Goal: Transaction & Acquisition: Subscribe to service/newsletter

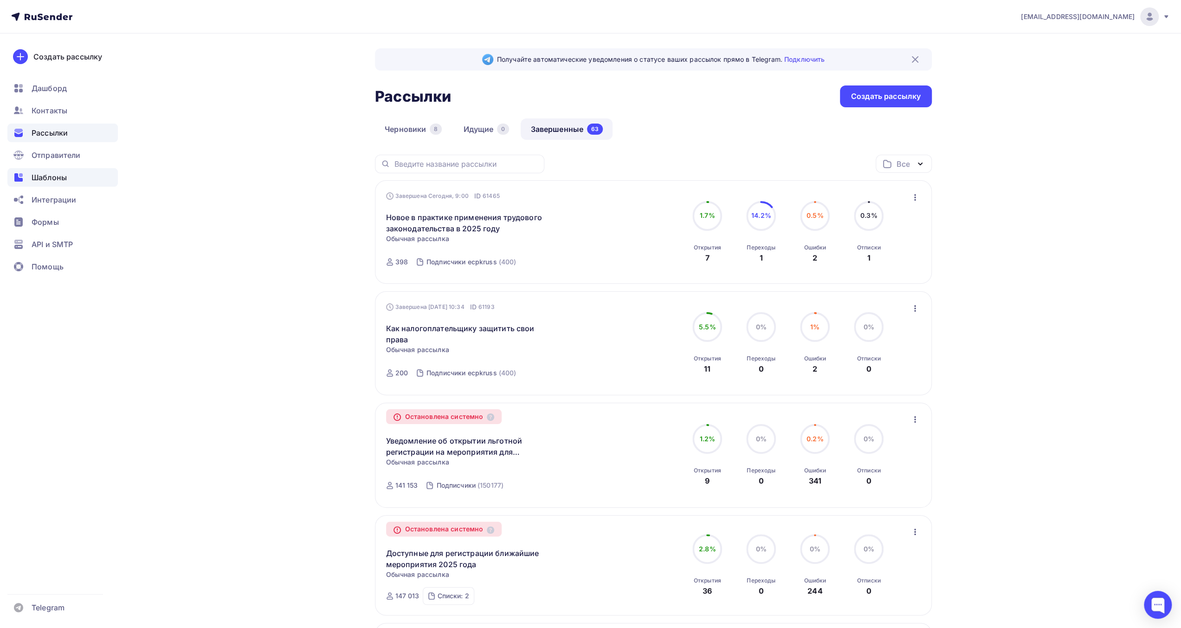
click at [58, 182] on span "Шаблоны" at bounding box center [49, 177] width 35 height 11
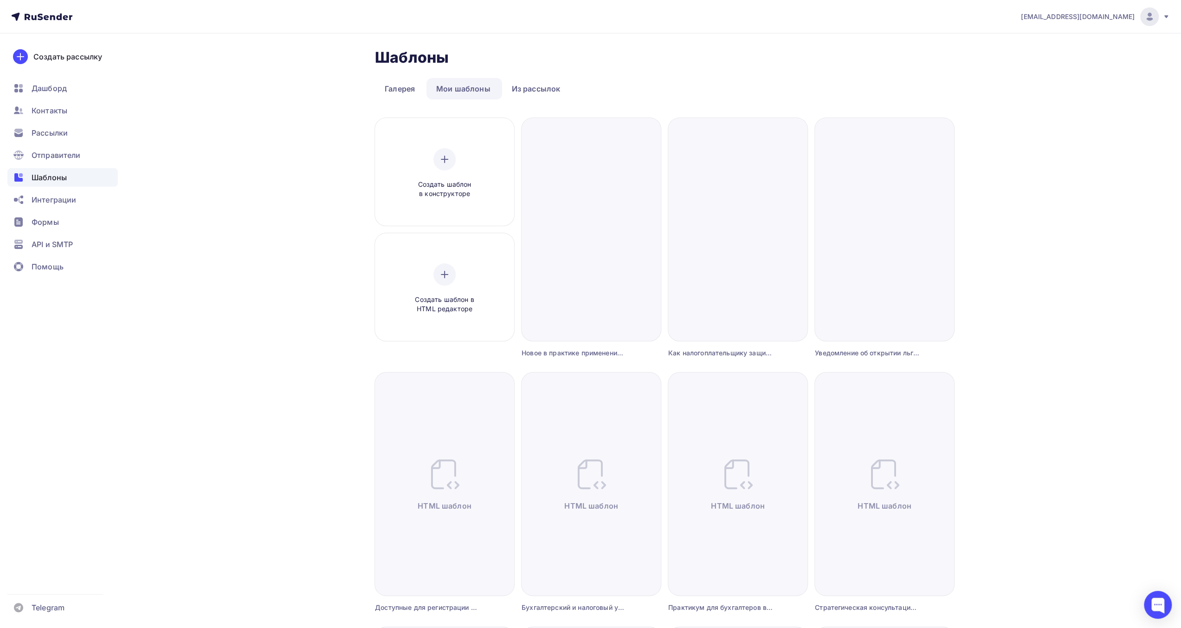
click at [1163, 19] on icon at bounding box center [1166, 16] width 7 height 7
click at [1050, 90] on span "Выйти" at bounding box center [1043, 84] width 24 height 11
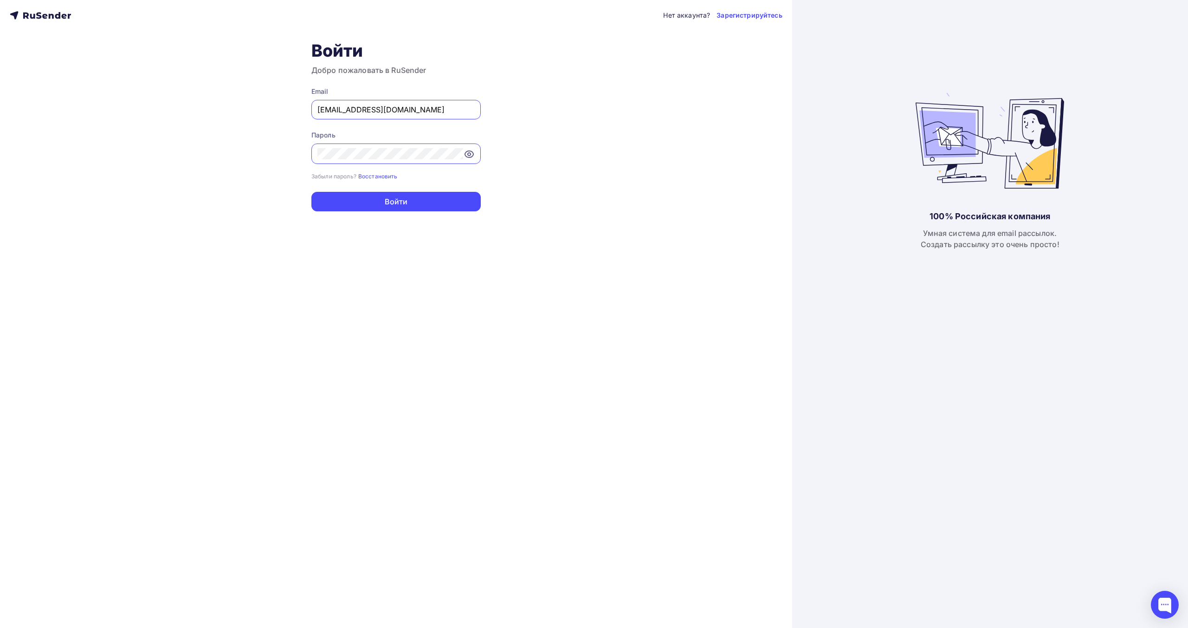
click at [403, 112] on input "[EMAIL_ADDRESS][DOMAIN_NAME]" at bounding box center [395, 109] width 157 height 11
type input "[EMAIL_ADDRESS][DOMAIN_NAME]"
click at [407, 198] on button "Войти" at bounding box center [395, 201] width 169 height 19
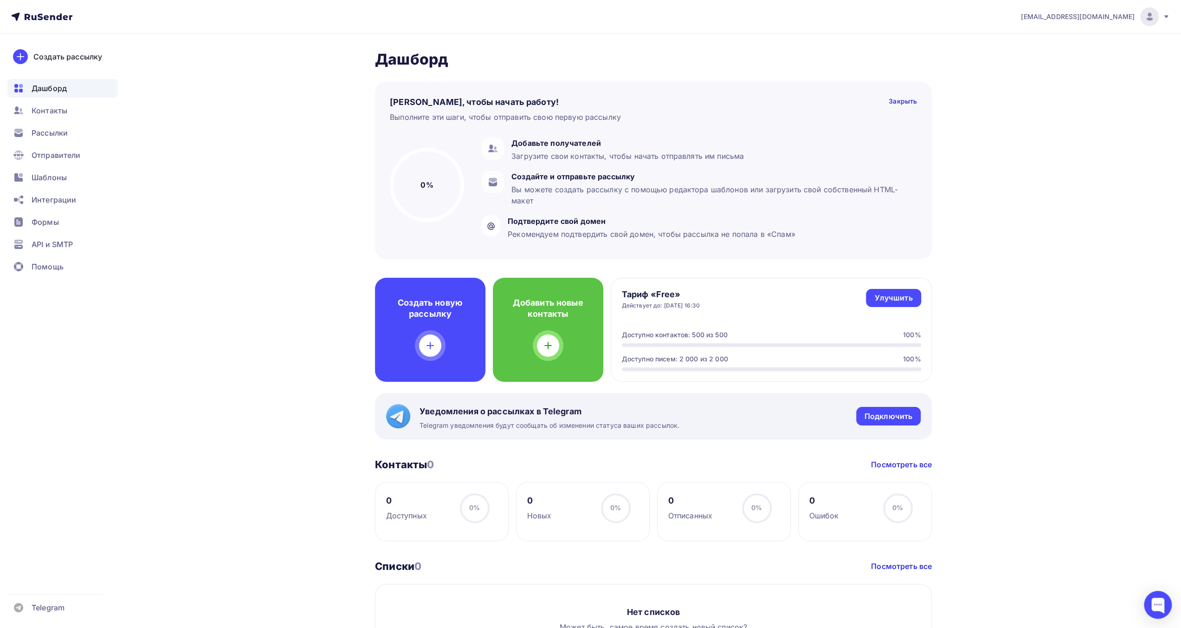
drag, startPoint x: 1140, startPoint y: 19, endPoint x: 1128, endPoint y: 26, distance: 13.3
click at [1139, 19] on div "[EMAIL_ADDRESS][DOMAIN_NAME]" at bounding box center [1095, 16] width 149 height 19
click at [1047, 86] on span "Выйти" at bounding box center [1043, 84] width 24 height 11
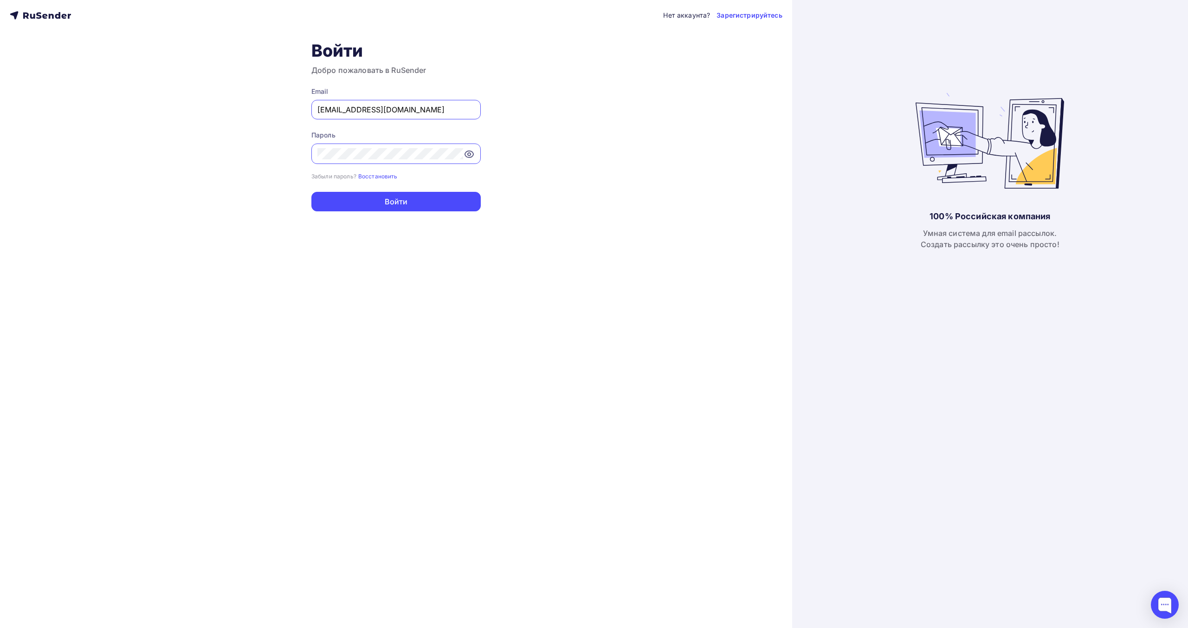
drag, startPoint x: 435, startPoint y: 110, endPoint x: 434, endPoint y: 115, distance: 5.4
click at [435, 110] on input "[EMAIL_ADDRESS][DOMAIN_NAME]" at bounding box center [395, 109] width 157 height 11
type input "[EMAIL_ADDRESS][DOMAIN_NAME]"
click at [410, 193] on button "Войти" at bounding box center [395, 201] width 169 height 19
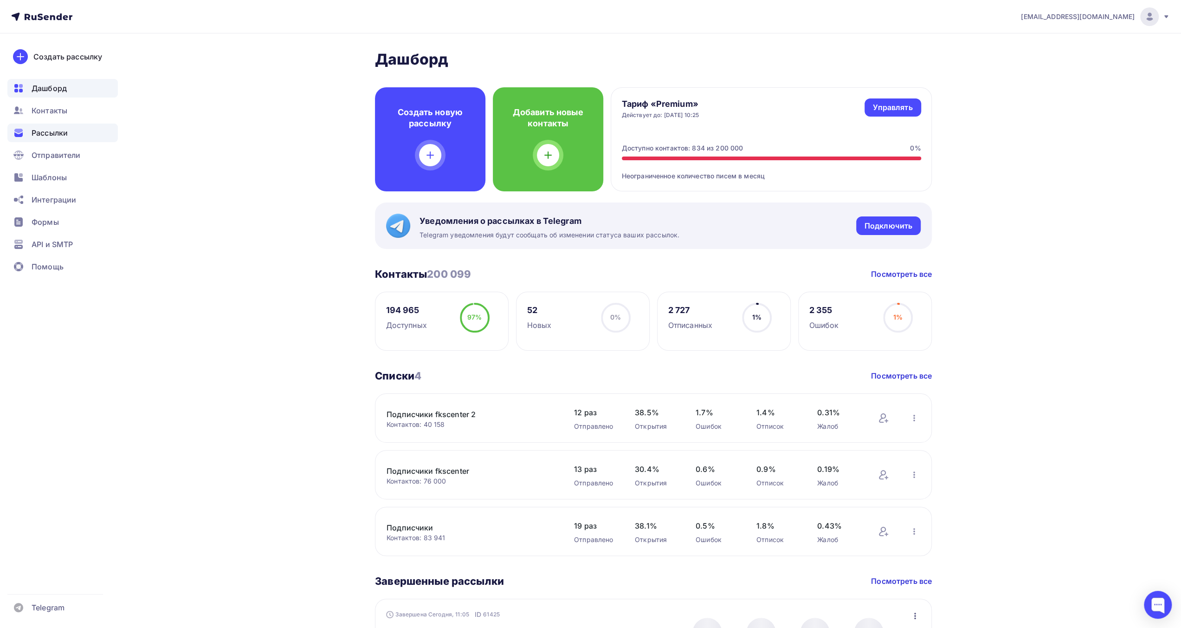
click at [54, 131] on span "Рассылки" at bounding box center [50, 132] width 36 height 11
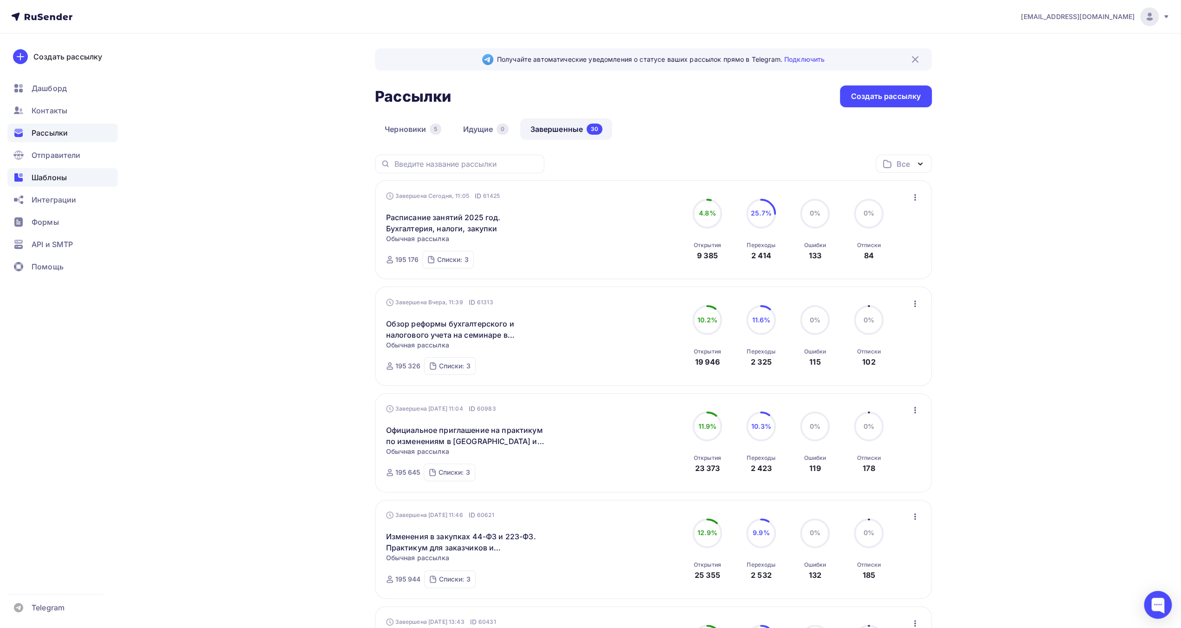
click at [60, 178] on span "Шаблоны" at bounding box center [49, 177] width 35 height 11
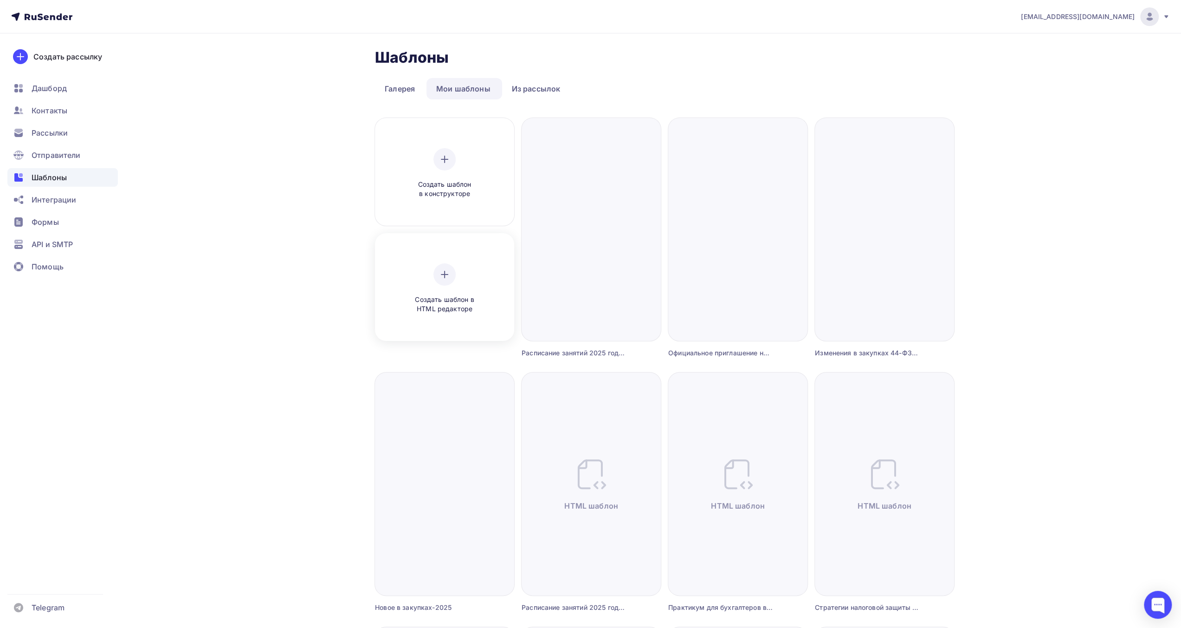
click at [445, 264] on div at bounding box center [445, 274] width 22 height 22
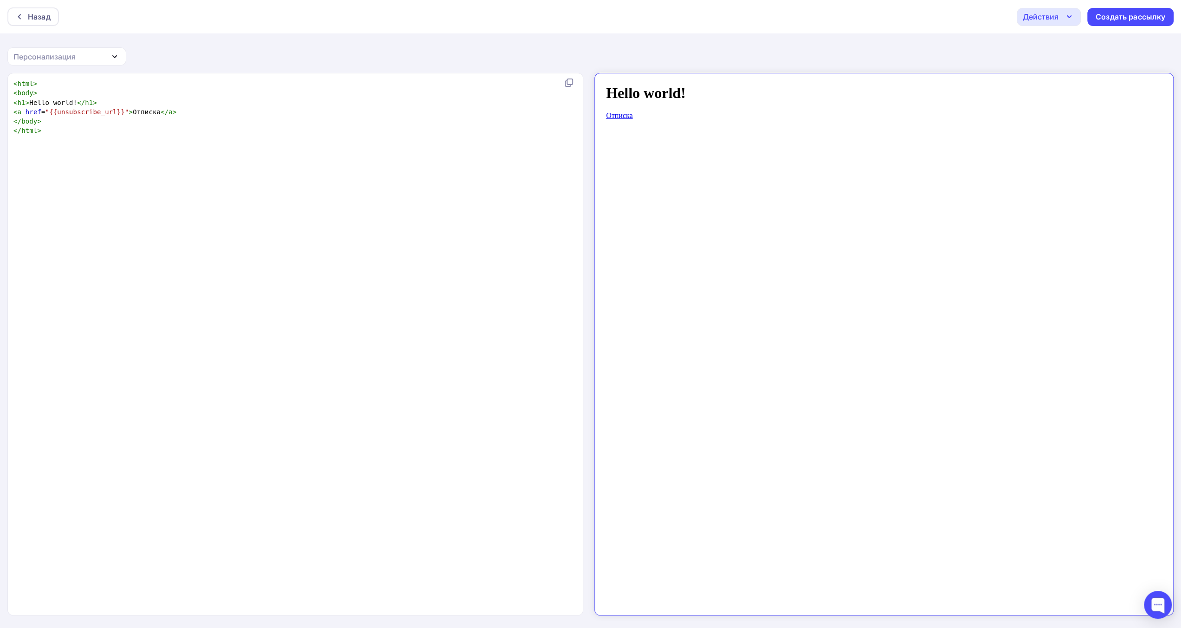
click at [856, 105] on body "Hello world! Отписка" at bounding box center [876, 340] width 557 height 526
click at [532, 146] on div "xxxxxxxxxx < html > < body > < h1 > Hello world! </ h1 > < a href = "{{unsubscr…" at bounding box center [305, 355] width 587 height 557
type textarea "<html> <body> <h1>Hello world!</h1> <a href="{{unsubscribe_url}}">Отписка</a> <…"
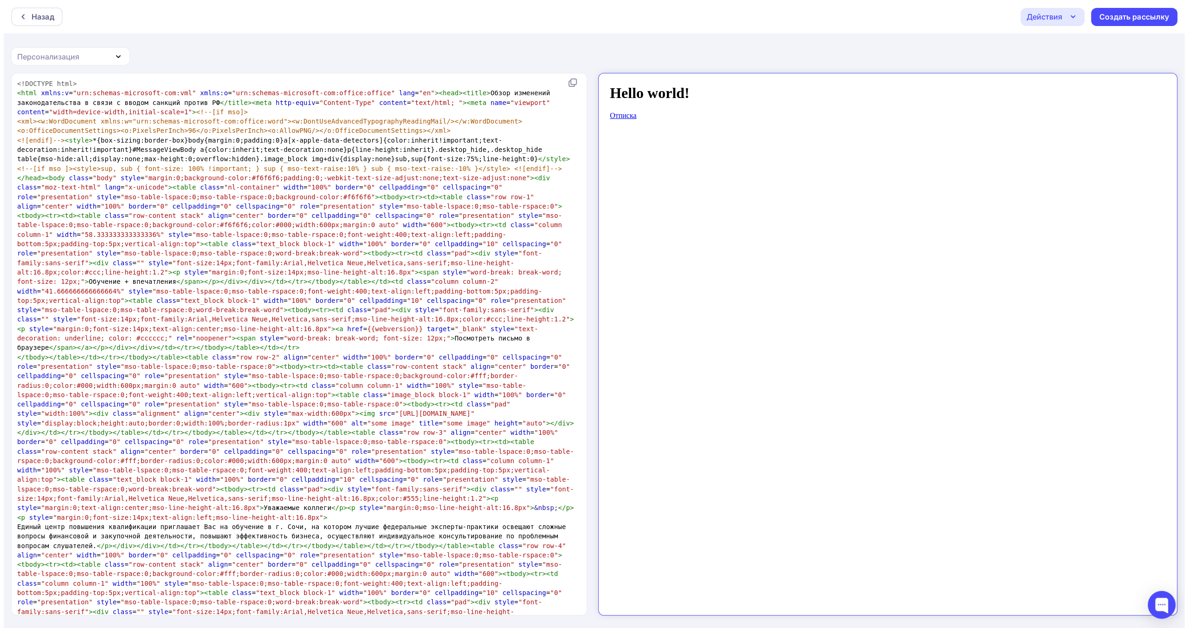
scroll to position [1664, 0]
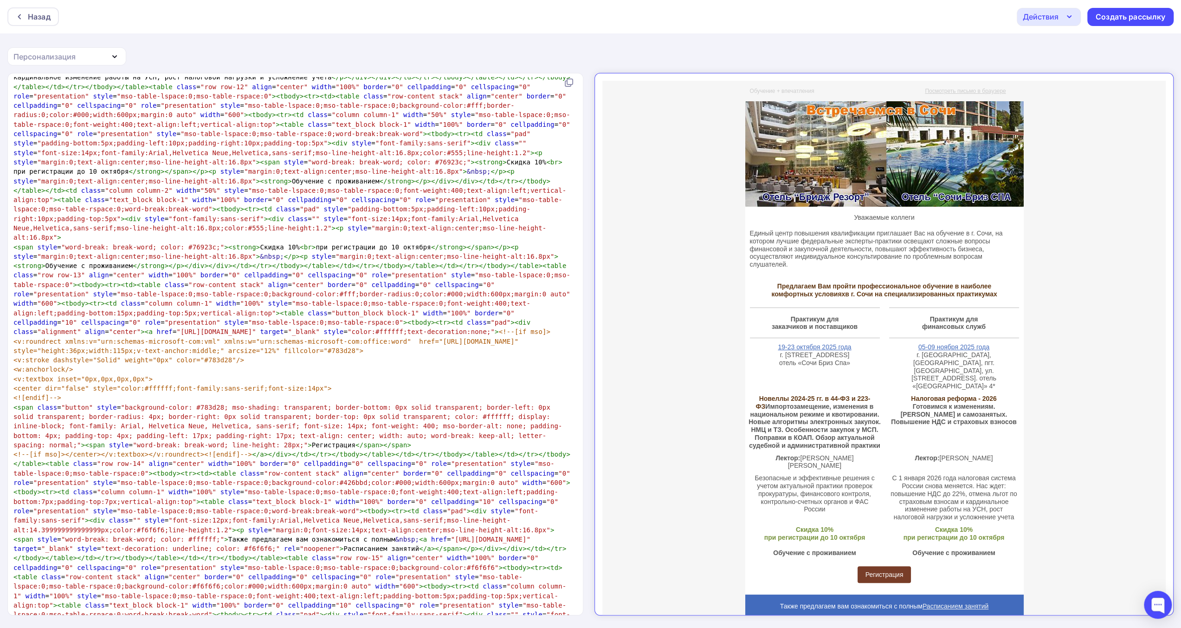
click at [1069, 11] on icon "button" at bounding box center [1069, 16] width 11 height 11
click at [1062, 65] on div "Сохранить в Мои шаблоны" at bounding box center [1097, 70] width 102 height 11
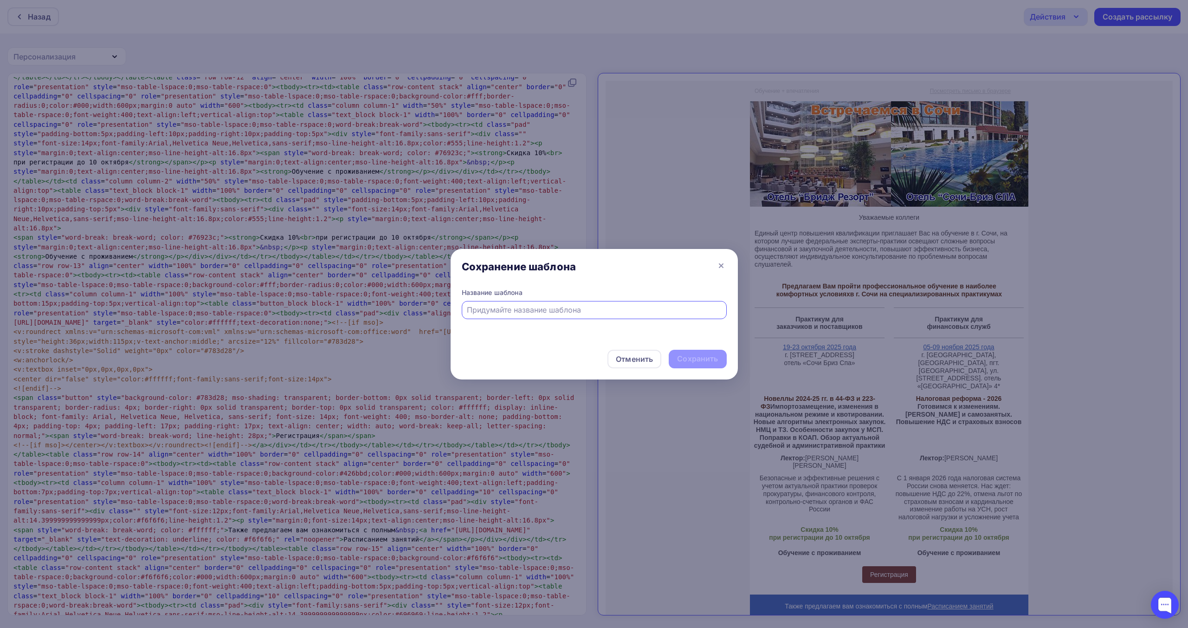
click at [619, 311] on input "text" at bounding box center [594, 309] width 254 height 11
paste input "Встречаемся в [GEOGRAPHIC_DATA]. Актуальные практикумы"
type input "Встречаемся в [GEOGRAPHIC_DATA]. Актуальные практикумы"
click at [700, 362] on div "Сохранить" at bounding box center [697, 358] width 41 height 11
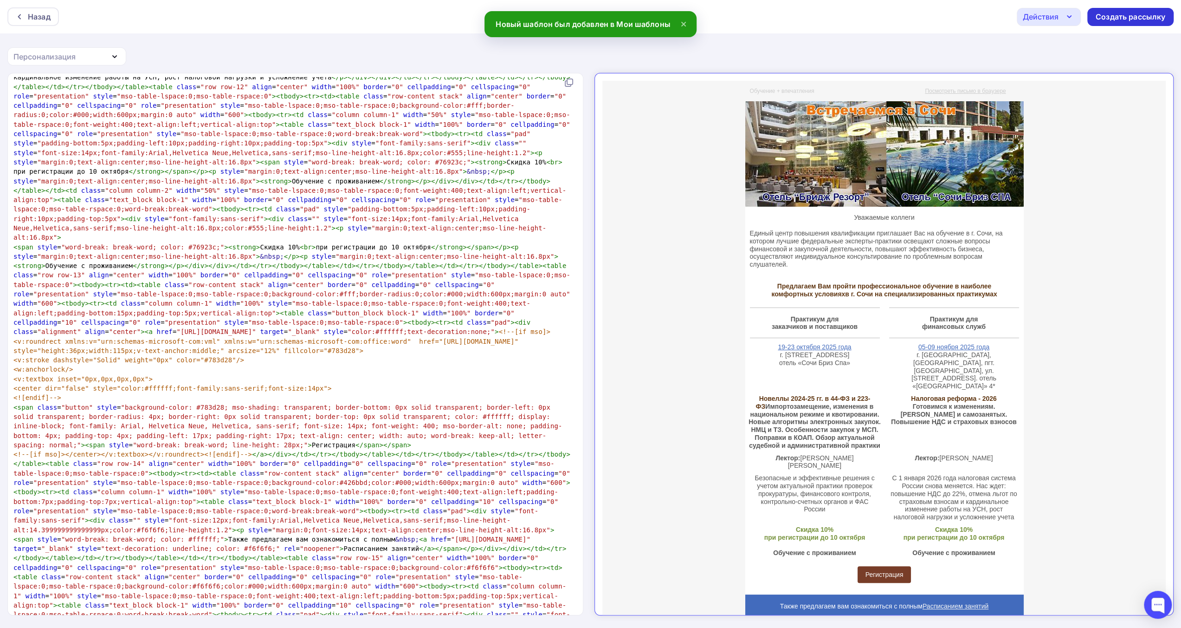
click at [1119, 17] on div "Создать рассылку" at bounding box center [1131, 17] width 70 height 11
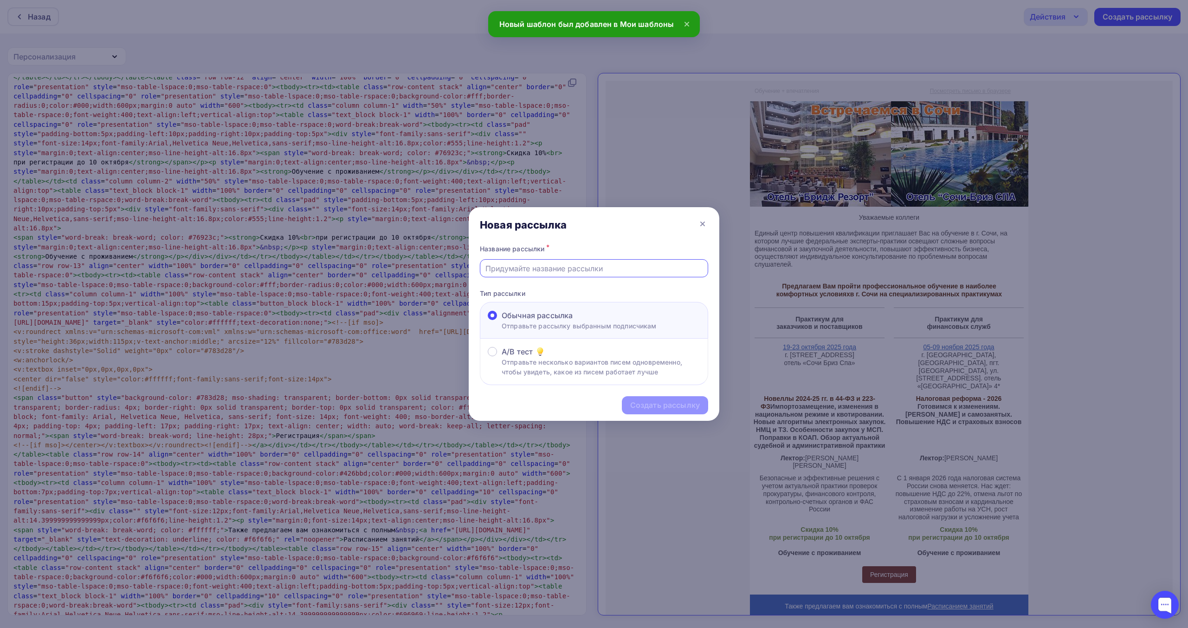
click at [628, 270] on input "text" at bounding box center [594, 268] width 218 height 11
paste input "Встречаемся в [GEOGRAPHIC_DATA]. Актуальные практикумы"
type input "Встречаемся в [GEOGRAPHIC_DATA]. Актуальные практикумы"
click at [649, 406] on div "Создать рассылку" at bounding box center [665, 405] width 70 height 11
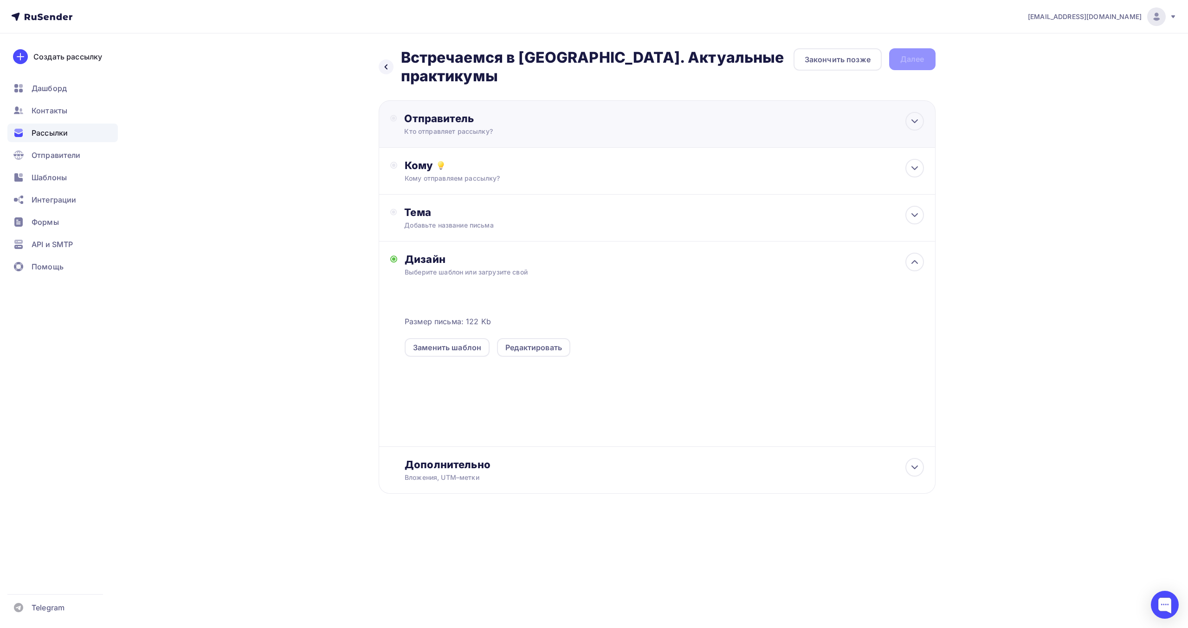
click at [511, 127] on div "Кто отправляет рассылку?" at bounding box center [494, 131] width 181 height 9
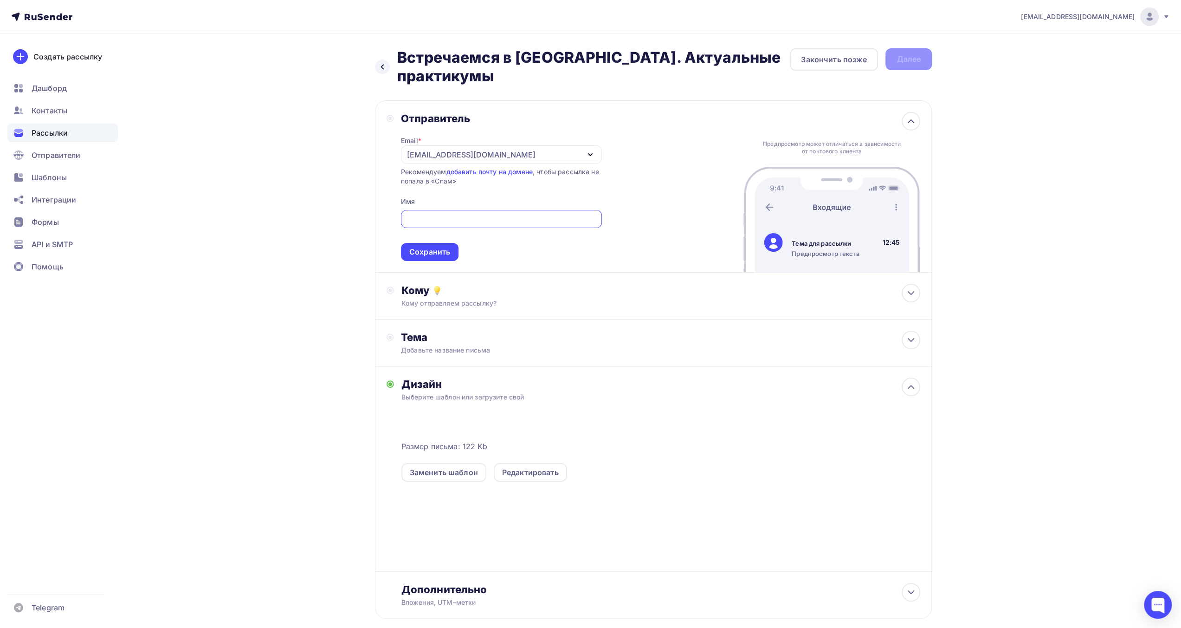
click at [489, 214] on input "text" at bounding box center [501, 219] width 190 height 11
type input "ФКС Центр"
click at [434, 246] on div "Сохранить" at bounding box center [429, 251] width 41 height 11
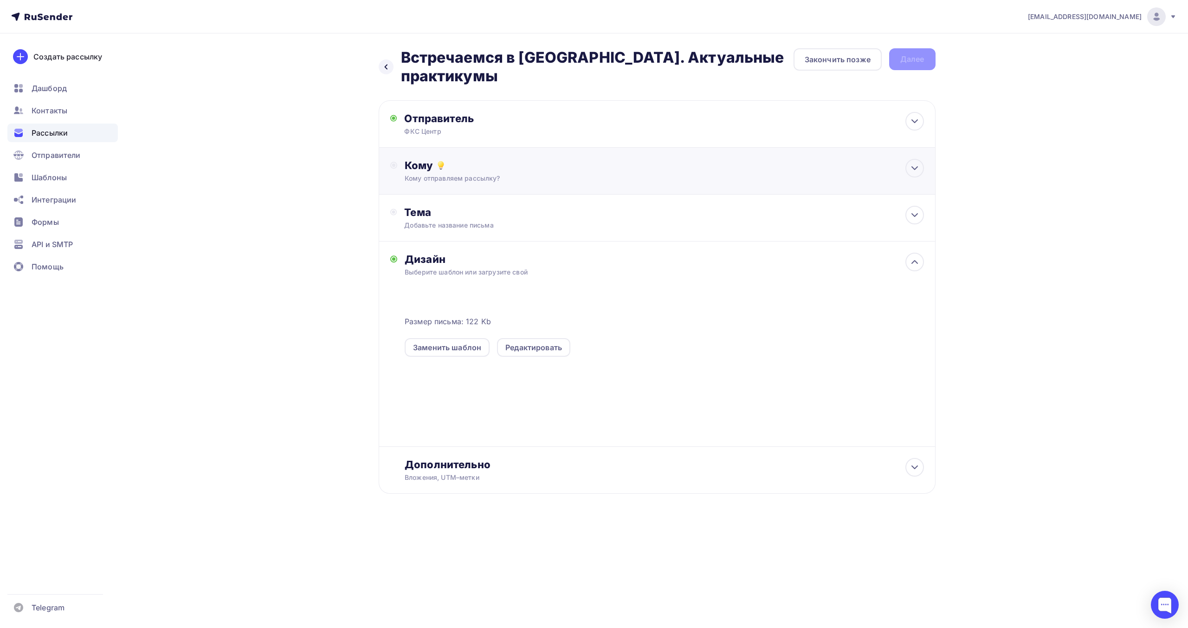
click at [494, 159] on div "Кому" at bounding box center [664, 165] width 519 height 13
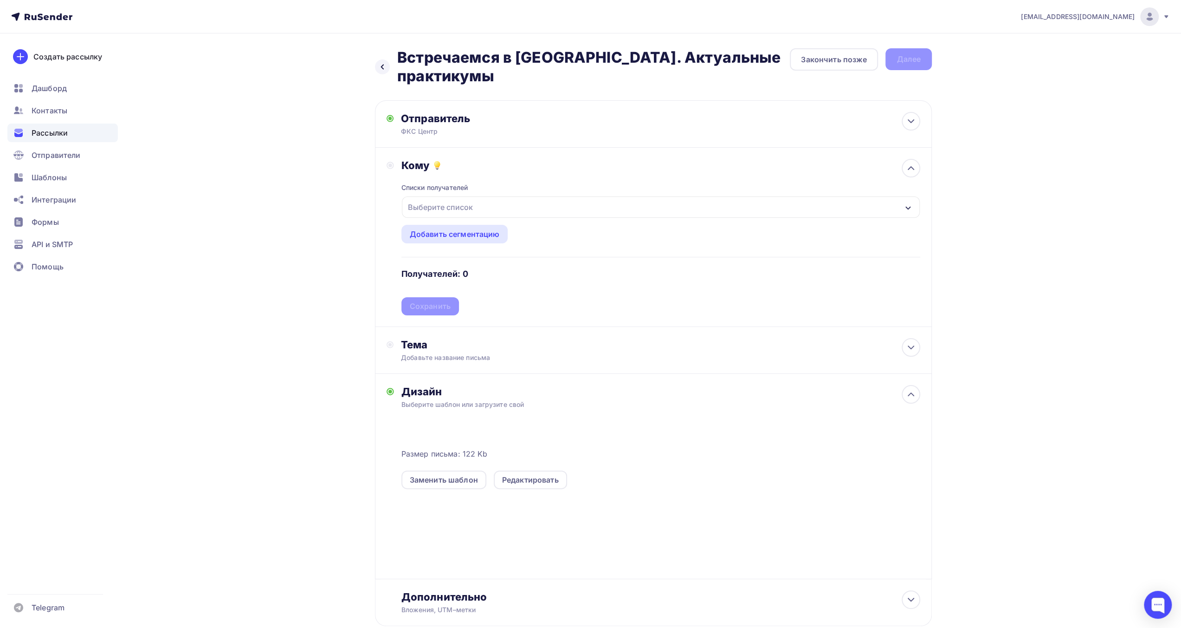
click at [477, 196] on div "Выберите список" at bounding box center [661, 206] width 518 height 21
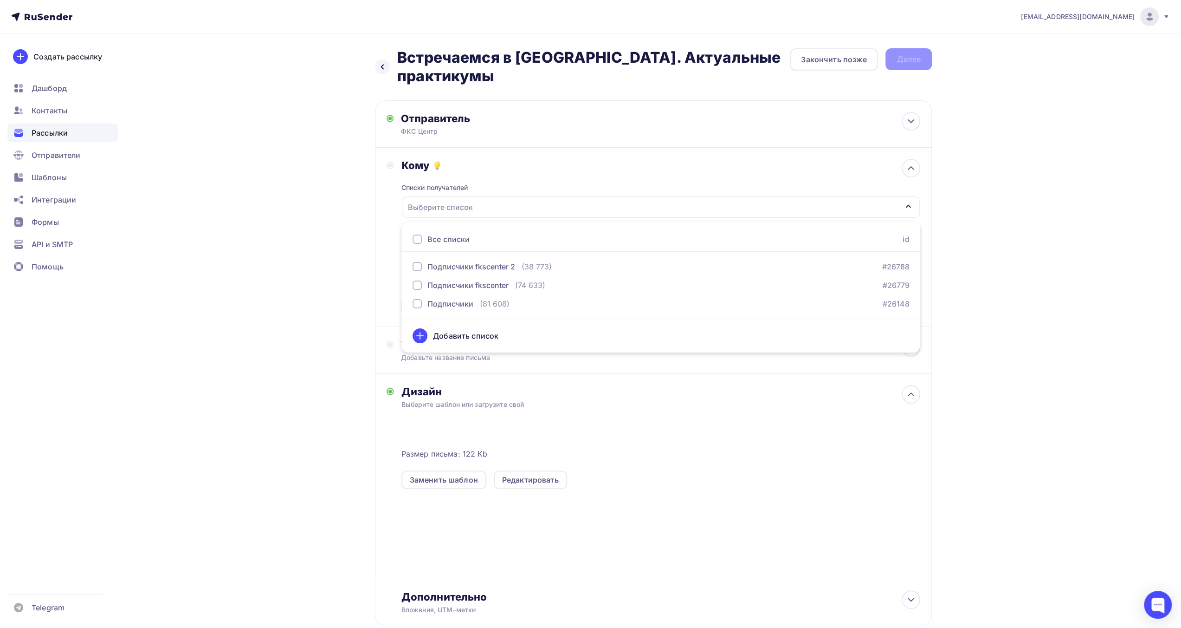
click at [455, 233] on div "Все списки" at bounding box center [448, 238] width 42 height 11
click at [337, 280] on div "Назад Встречаемся в [GEOGRAPHIC_DATA]. Актуальные практикумы Встречаемся в [GEO…" at bounding box center [590, 359] width 761 height 652
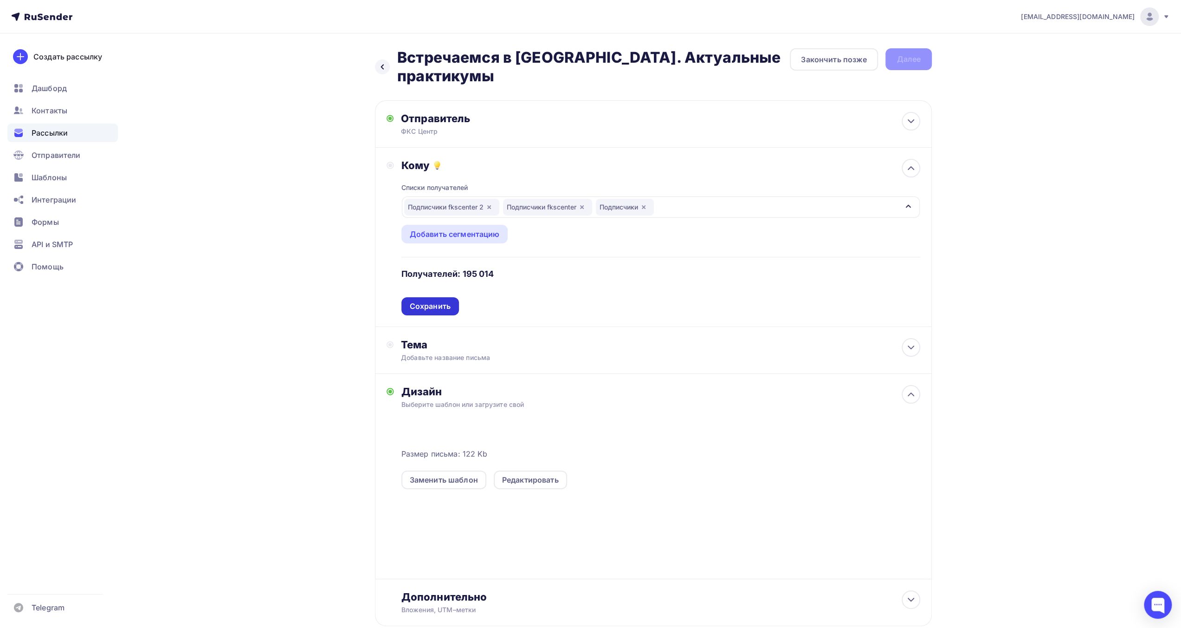
click at [422, 301] on div "Сохранить" at bounding box center [430, 306] width 41 height 11
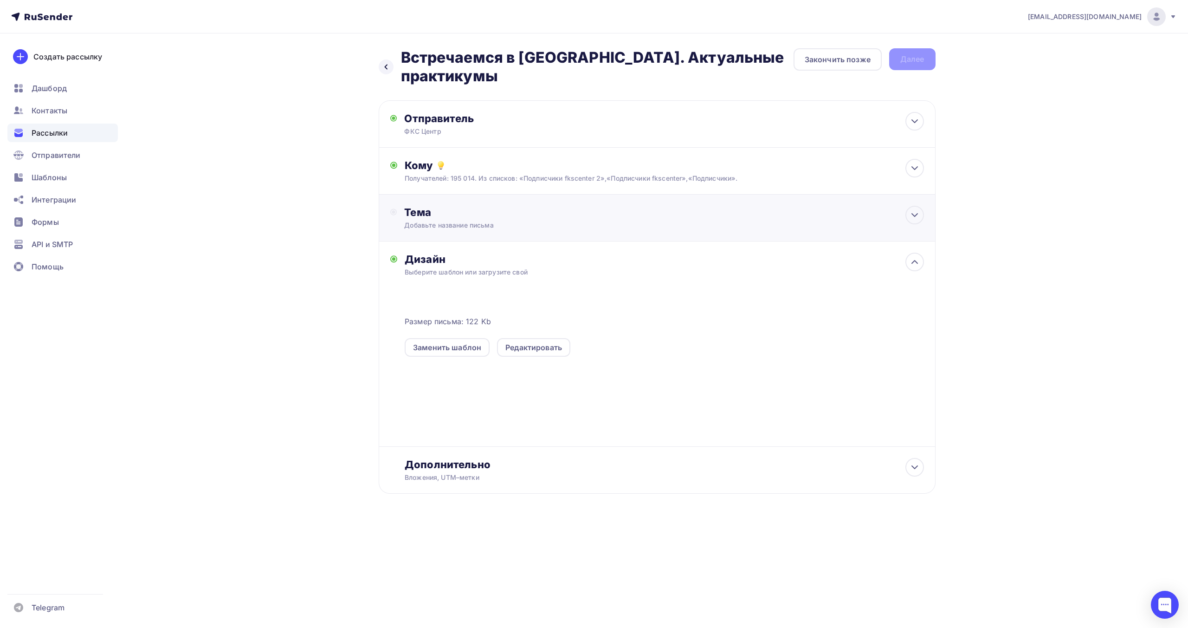
click at [491, 220] on div "Добавьте название письма" at bounding box center [486, 224] width 165 height 9
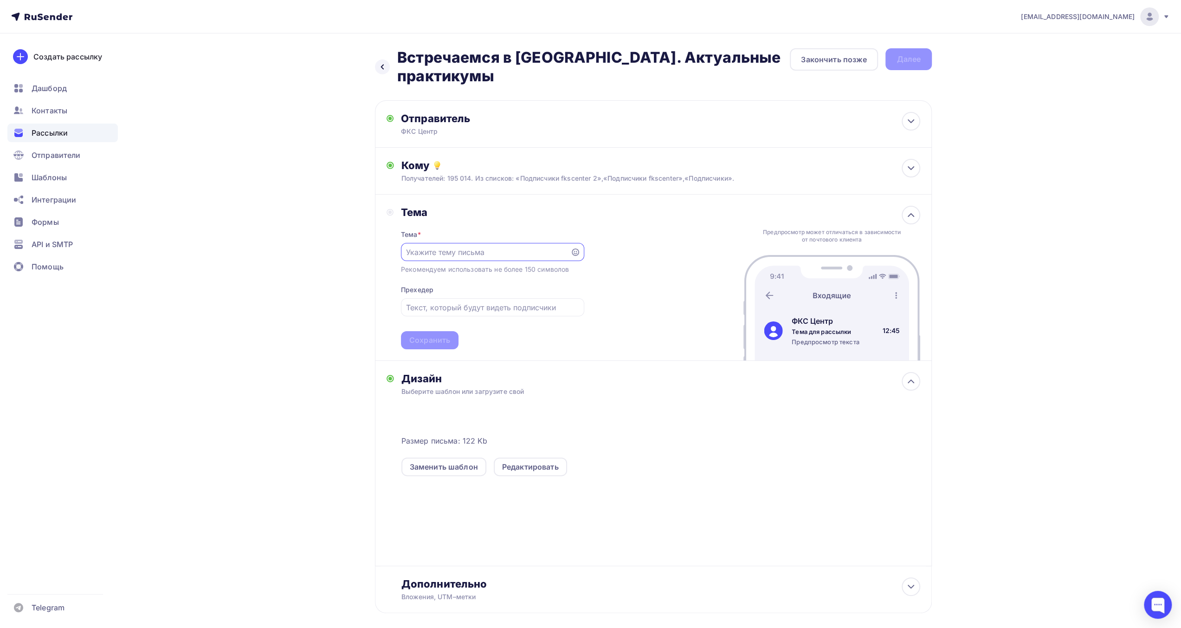
paste input "Встречаемся в [GEOGRAPHIC_DATA]. Актуальные практикумы"
type input "Встречаемся в [GEOGRAPHIC_DATA]. Актуальные практикумы"
click at [480, 302] on input "text" at bounding box center [492, 307] width 173 height 11
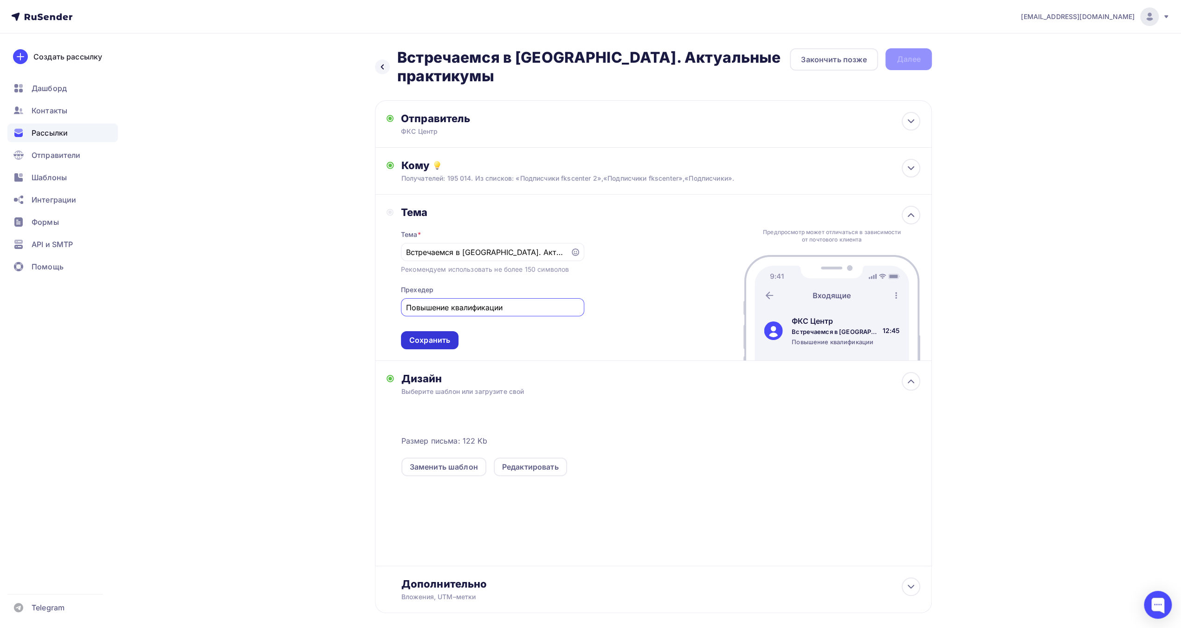
type input "Повышение квалификации"
click at [437, 332] on div "Сохранить" at bounding box center [430, 340] width 58 height 18
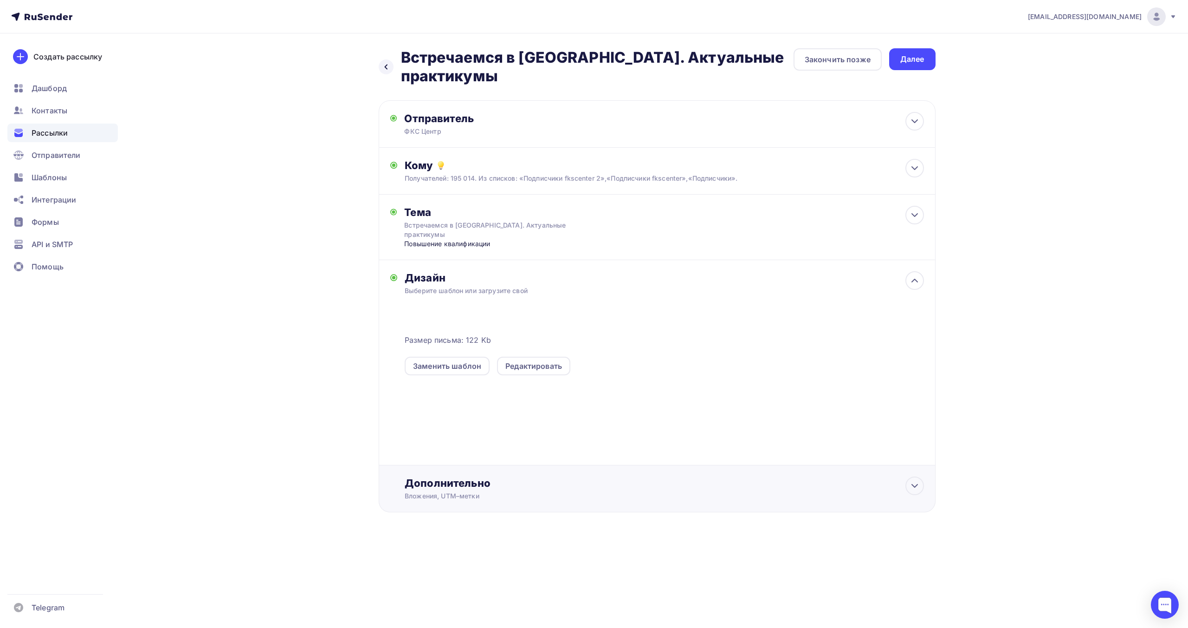
click at [506, 476] on div "Дополнительно" at bounding box center [664, 482] width 519 height 13
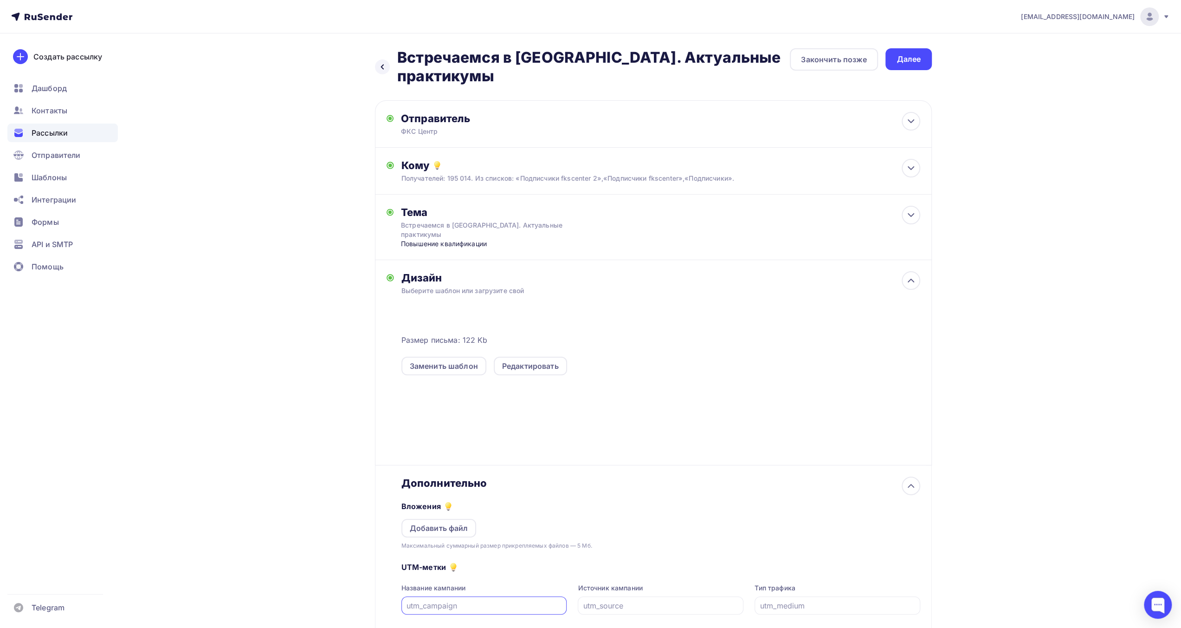
click at [544, 600] on input "text" at bounding box center [484, 605] width 155 height 11
click at [511, 600] on input "text" at bounding box center [484, 605] width 155 height 11
type input "к"
click at [542, 600] on input "rusend_fks_" at bounding box center [484, 605] width 155 height 11
type input "rusend_fks_061025"
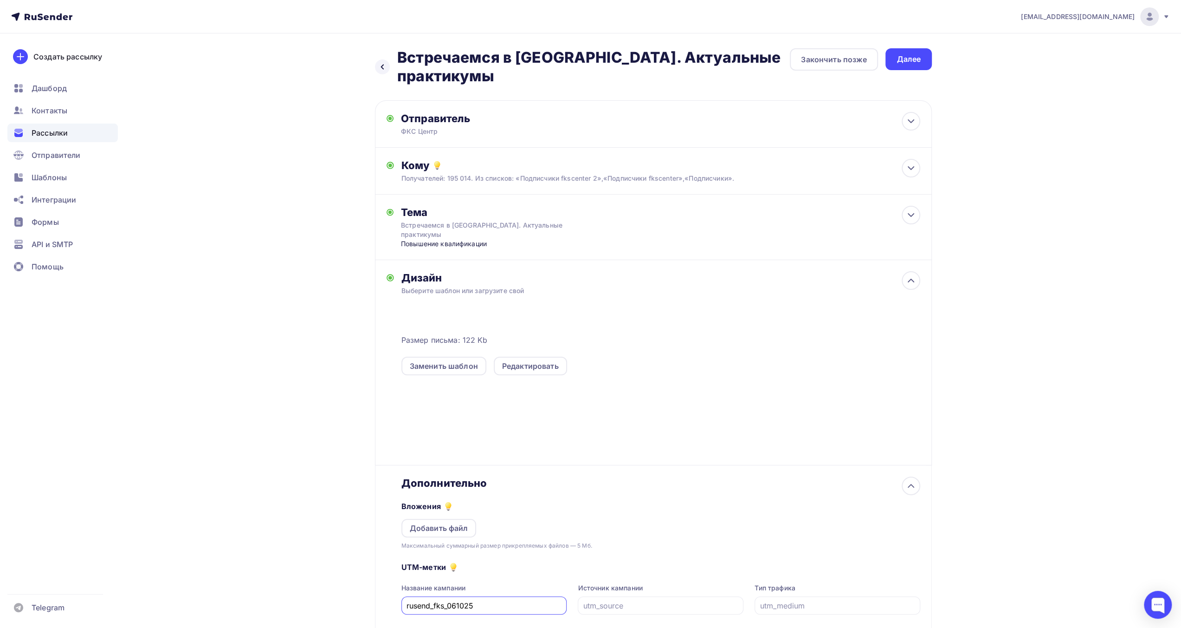
click at [437, 627] on div "Сохранить" at bounding box center [430, 638] width 41 height 11
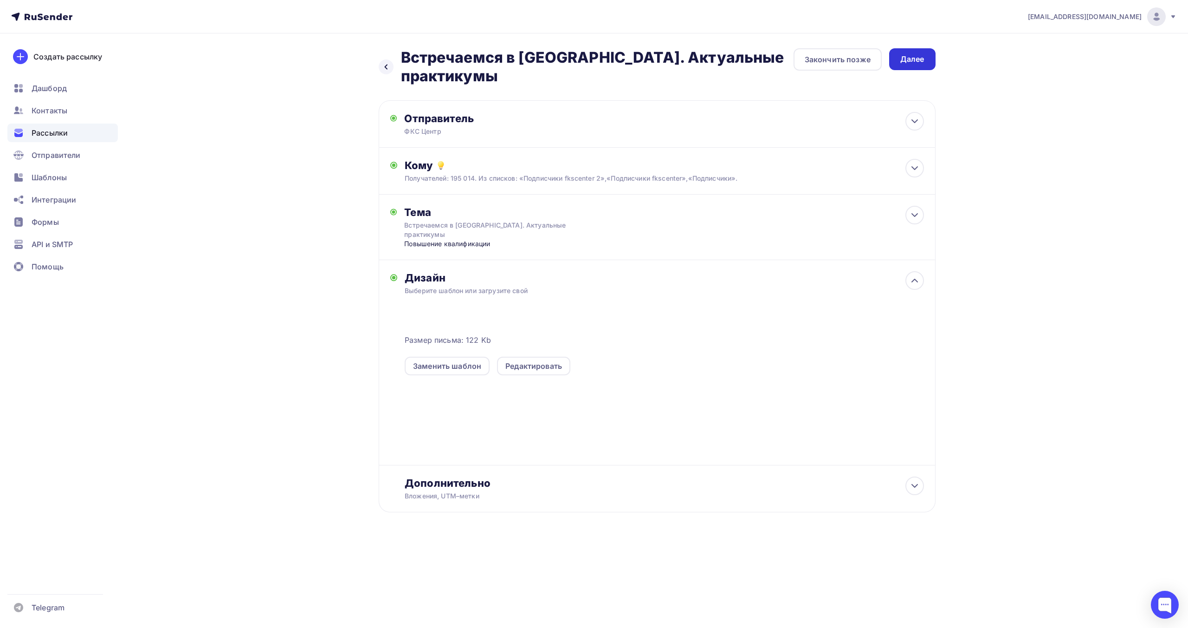
click at [919, 60] on div "Далее" at bounding box center [912, 59] width 24 height 11
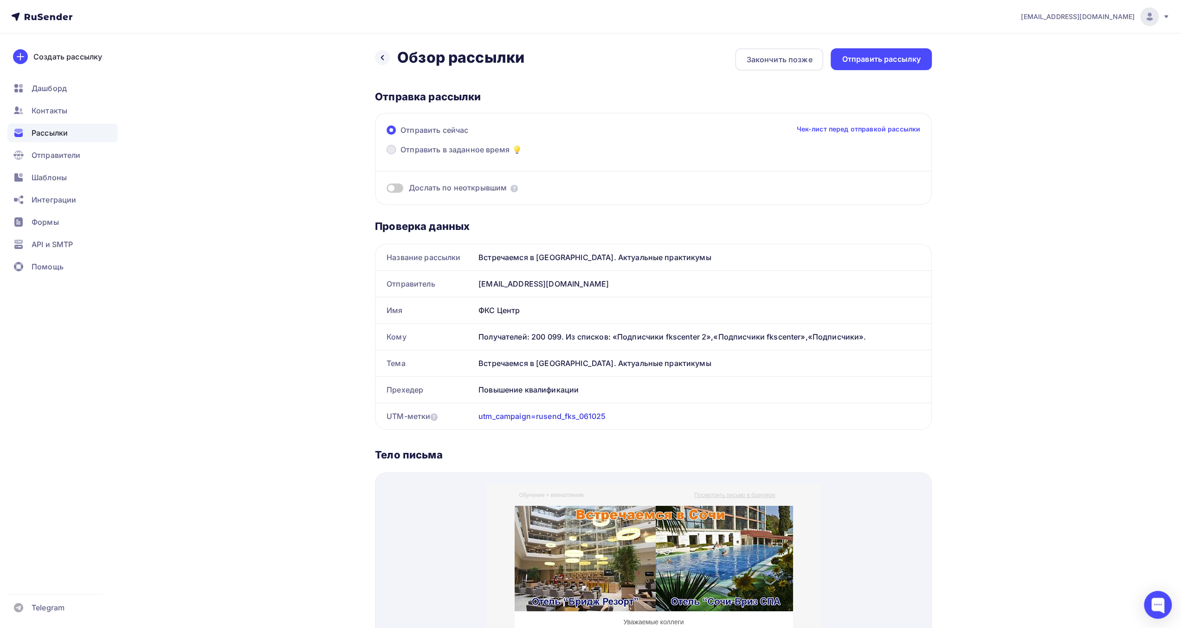
click at [487, 151] on span "Отправить в заданное время" at bounding box center [455, 149] width 109 height 11
click at [401, 155] on input "Отправить в заданное время" at bounding box center [401, 155] width 0 height 0
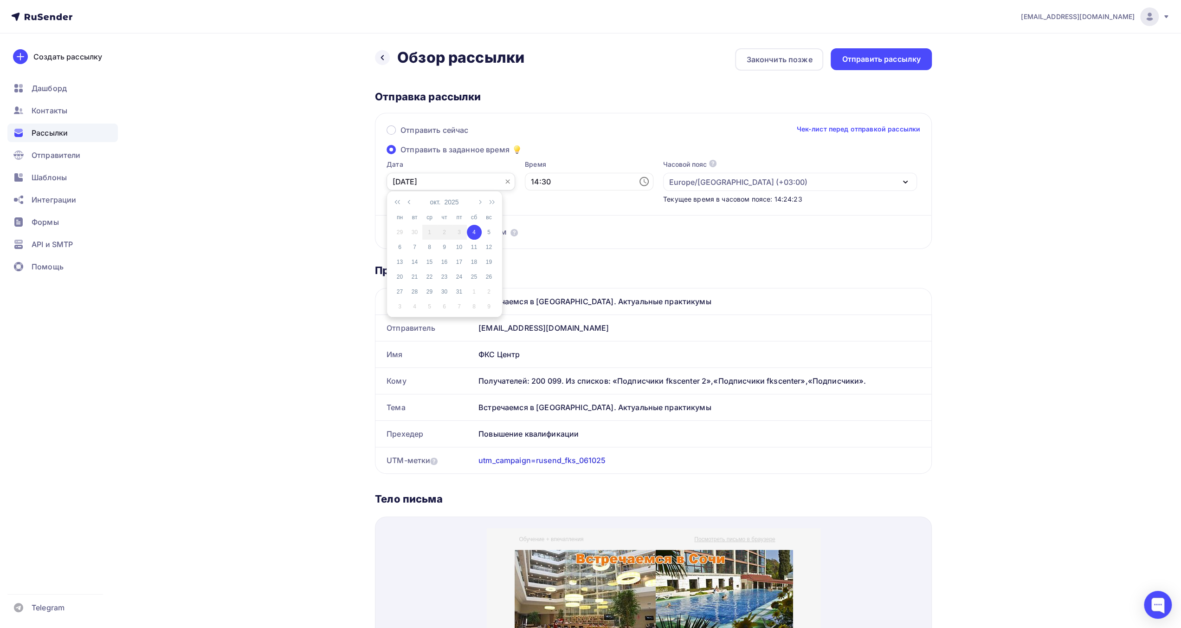
click at [460, 184] on input "[DATE]" at bounding box center [451, 182] width 129 height 18
click at [404, 248] on div "6" at bounding box center [400, 247] width 15 height 8
type input "[DATE]"
click at [544, 187] on input "14:30" at bounding box center [589, 182] width 129 height 18
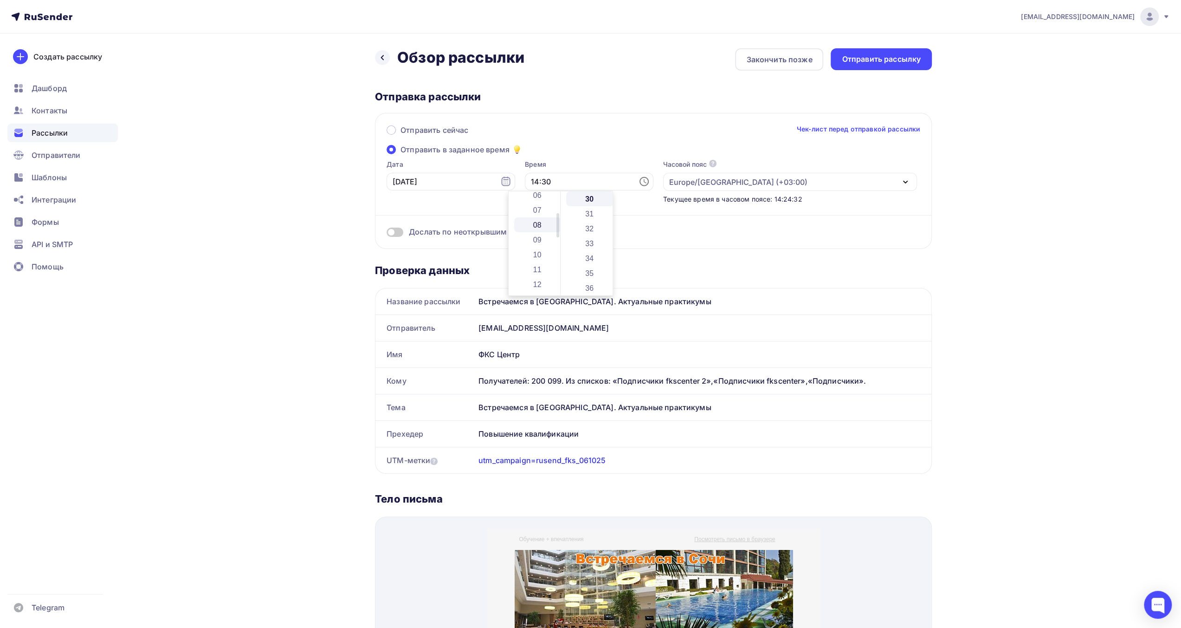
click at [542, 224] on li "08" at bounding box center [538, 224] width 48 height 15
type input "08:30"
click at [588, 242] on li "30" at bounding box center [590, 245] width 48 height 15
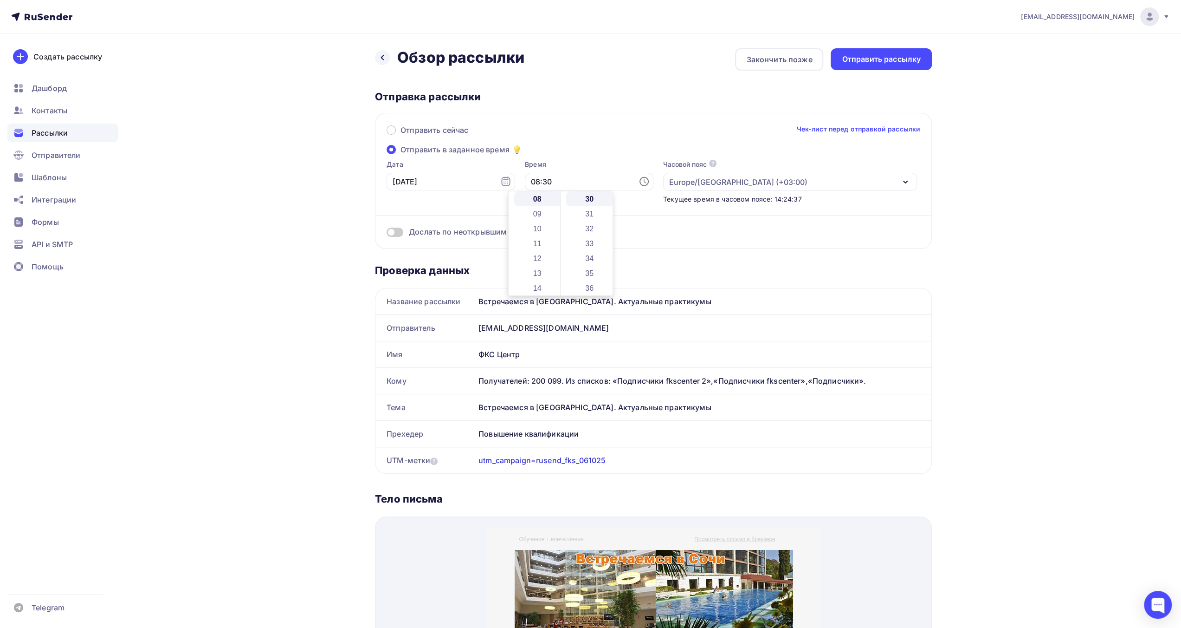
click at [593, 150] on div "Отправить сейчас Чек-лист перед отправкой рассылки Отправить в заданное время Д…" at bounding box center [653, 181] width 557 height 136
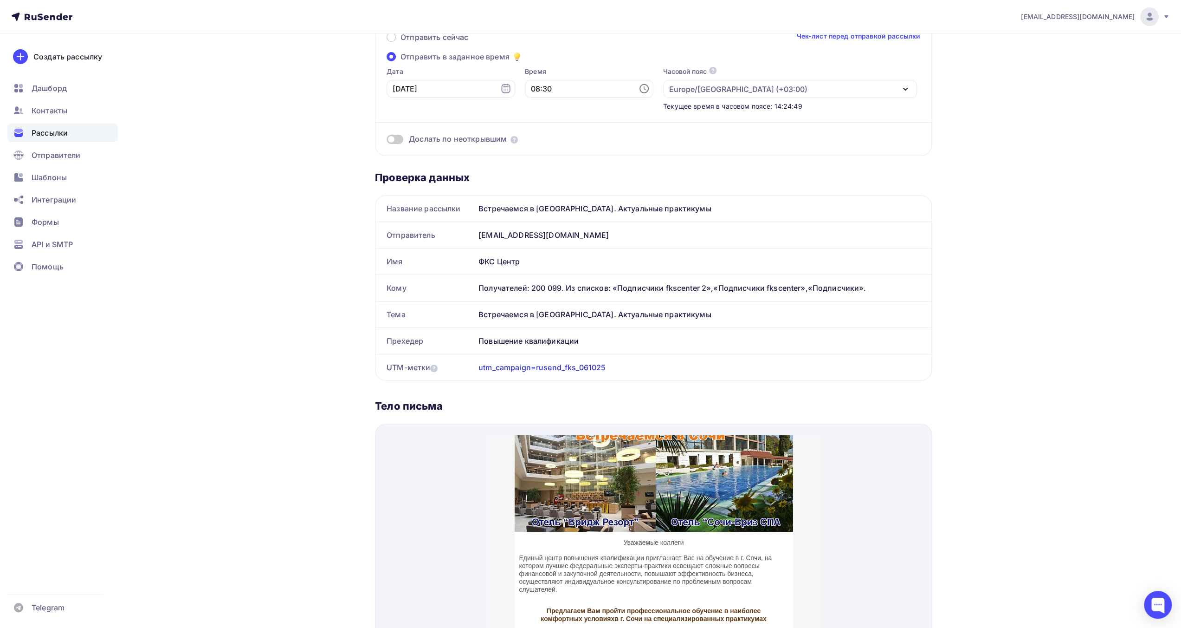
scroll to position [0, 0]
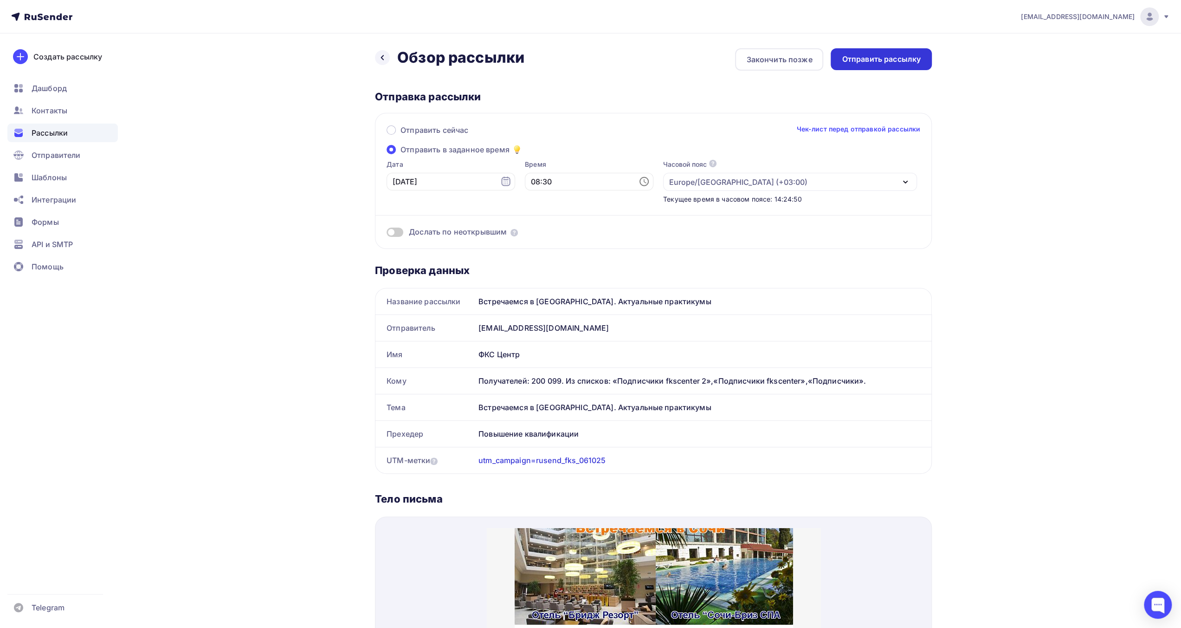
click at [870, 65] on div "Отправить рассылку" at bounding box center [881, 59] width 101 height 22
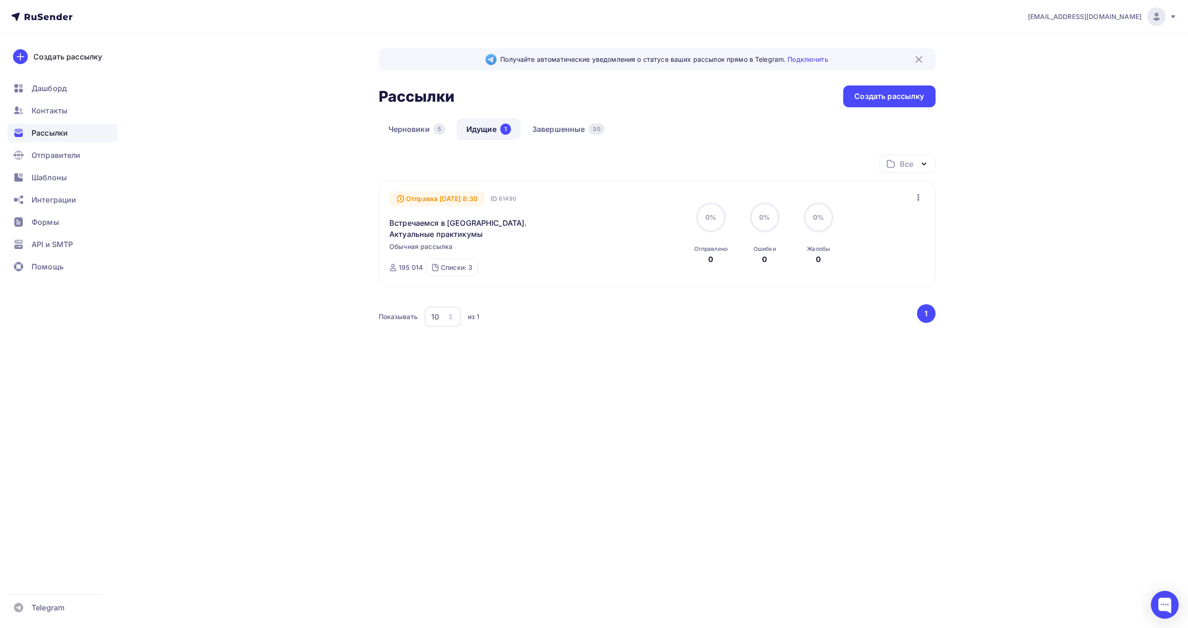
click at [1169, 21] on div "[EMAIL_ADDRESS][DOMAIN_NAME]" at bounding box center [1102, 16] width 149 height 19
click at [1056, 84] on span "Выйти" at bounding box center [1050, 84] width 24 height 11
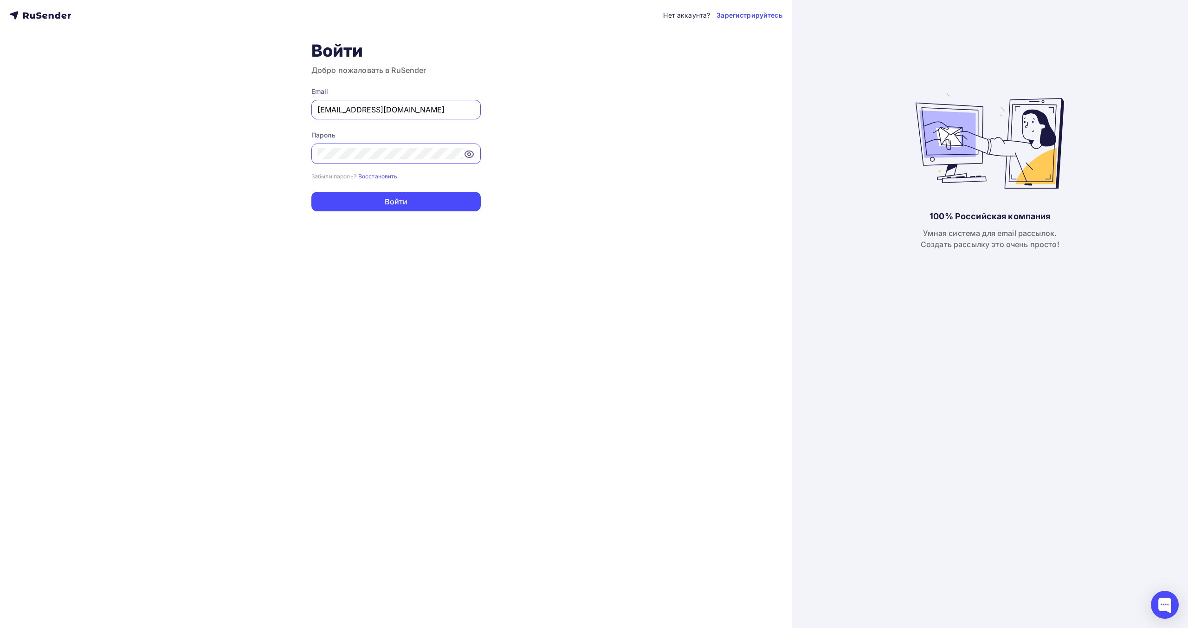
click at [466, 113] on input "[EMAIL_ADDRESS][DOMAIN_NAME]" at bounding box center [395, 109] width 157 height 11
type input "[EMAIL_ADDRESS][DOMAIN_NAME]"
click at [419, 200] on button "Войти" at bounding box center [395, 201] width 169 height 19
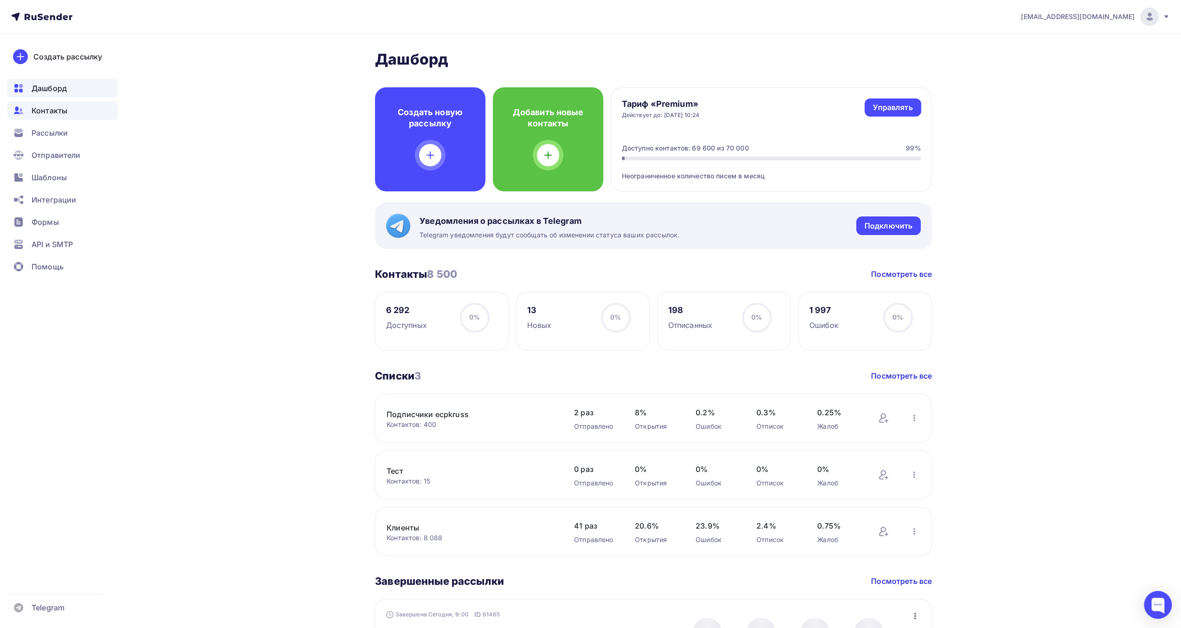
click at [79, 112] on div "Контакты" at bounding box center [62, 110] width 110 height 19
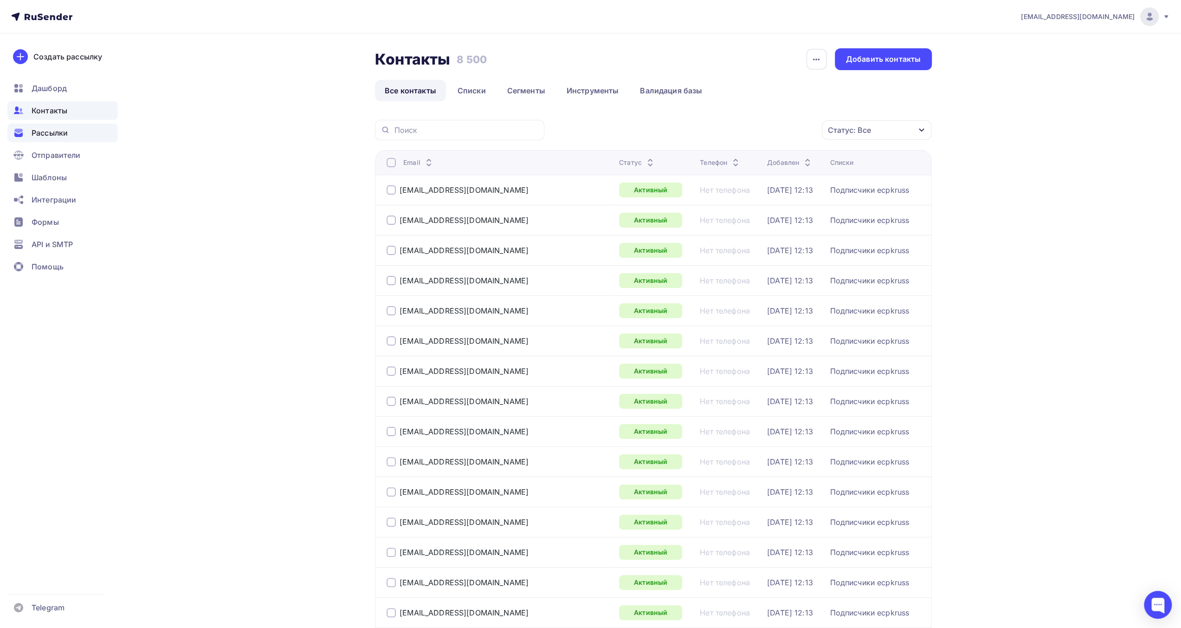
click at [38, 132] on span "Рассылки" at bounding box center [50, 132] width 36 height 11
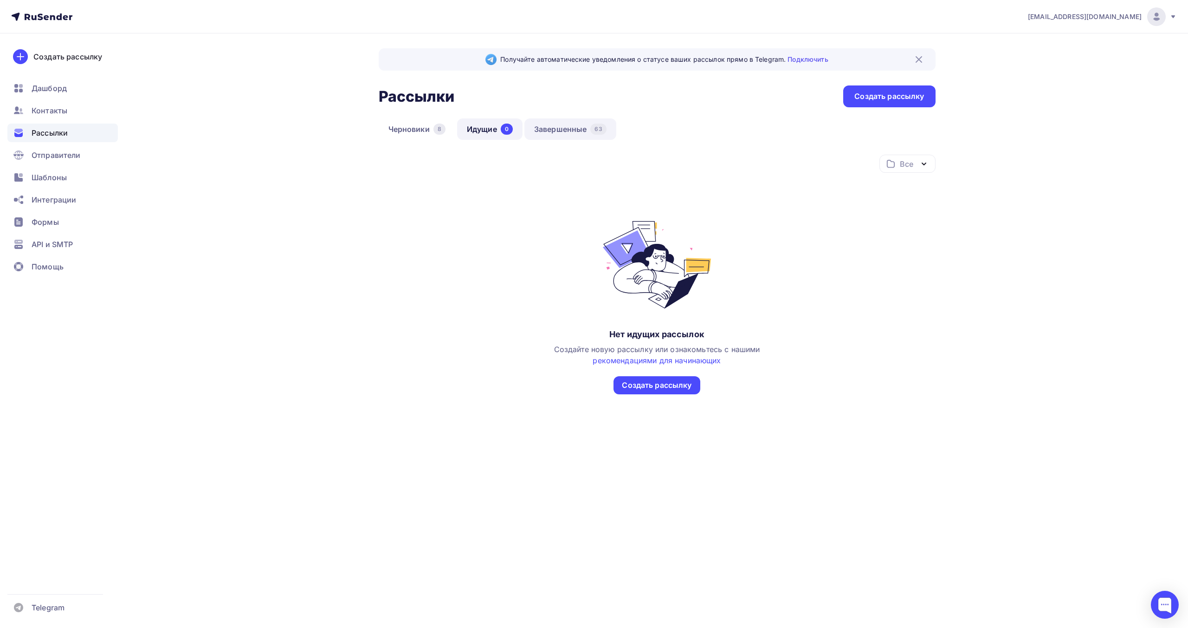
click at [561, 125] on link "Завершенные 63" at bounding box center [570, 128] width 92 height 21
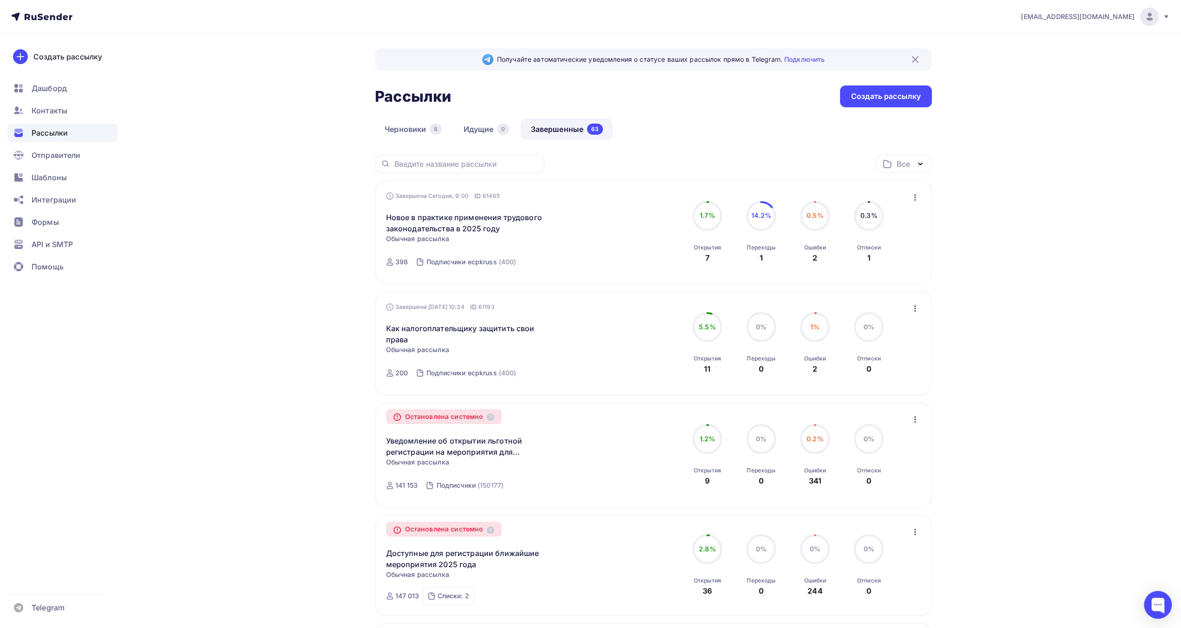
click at [517, 221] on link "Новое в практике применения трудового законодательства в 2025 году" at bounding box center [465, 223] width 159 height 22
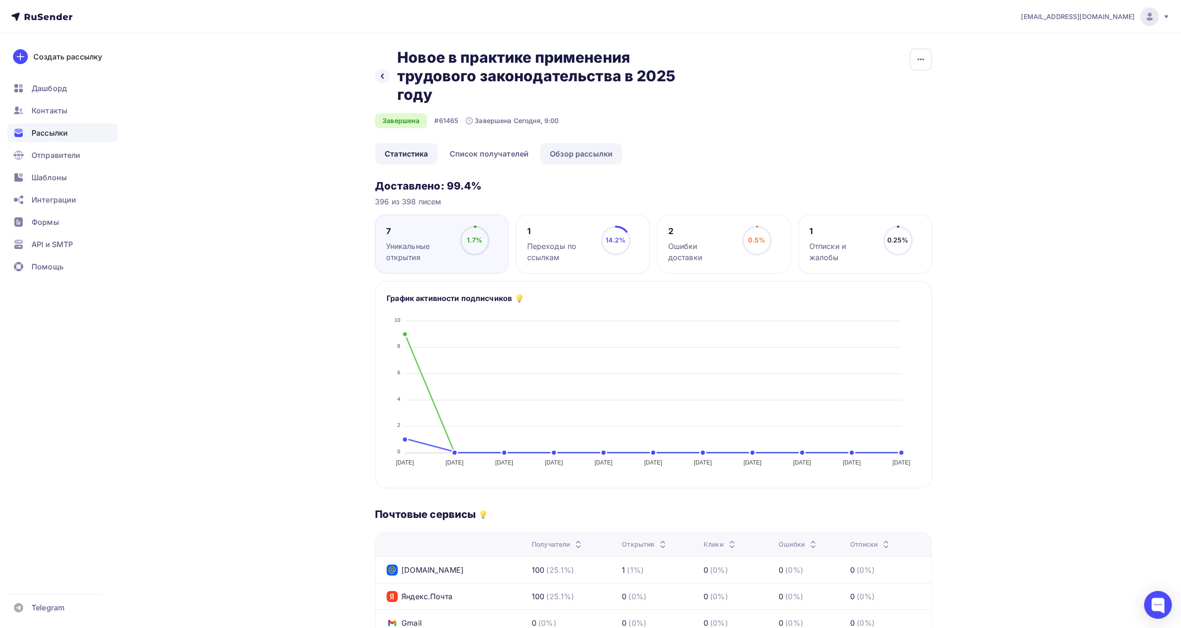
click at [584, 157] on link "Обзор рассылки" at bounding box center [581, 153] width 82 height 21
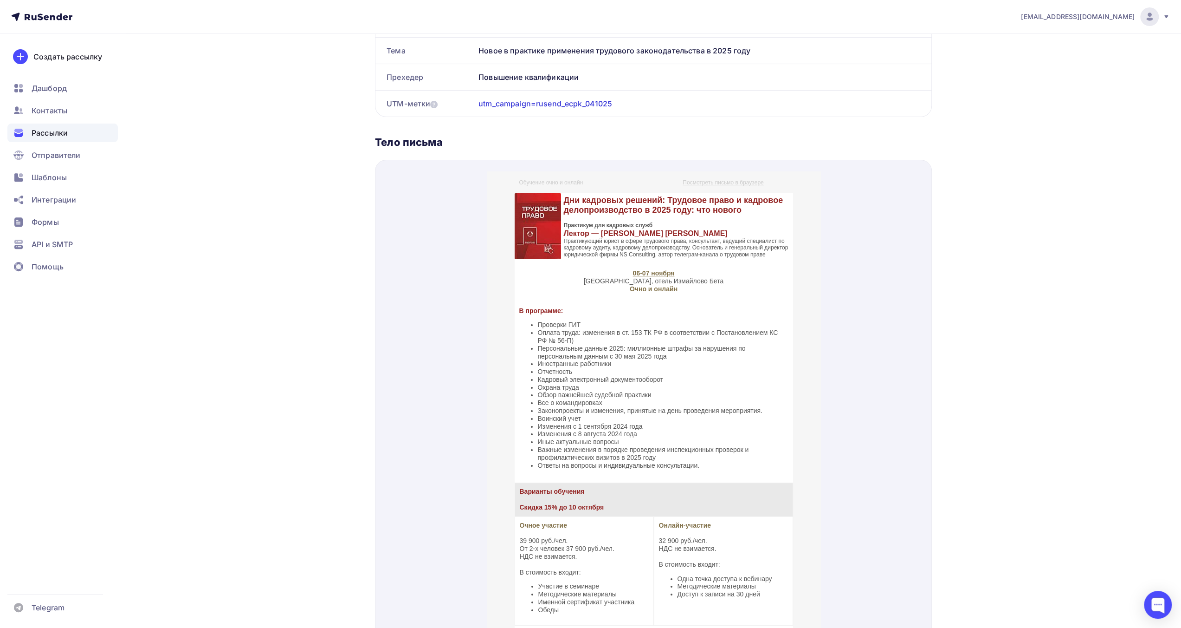
scroll to position [278, 0]
click at [416, 321] on div at bounding box center [653, 439] width 557 height 561
click at [315, 335] on div "Назад Новое в практике применения трудового законодательства в 2025 году Новое …" at bounding box center [590, 256] width 761 height 1002
click at [292, 336] on div "Назад Новое в практике применения трудового законодательства в 2025 году Новое …" at bounding box center [590, 256] width 761 height 1002
click at [280, 322] on div "Назад Новое в практике применения трудового законодательства в 2025 году Новое …" at bounding box center [590, 256] width 761 height 1002
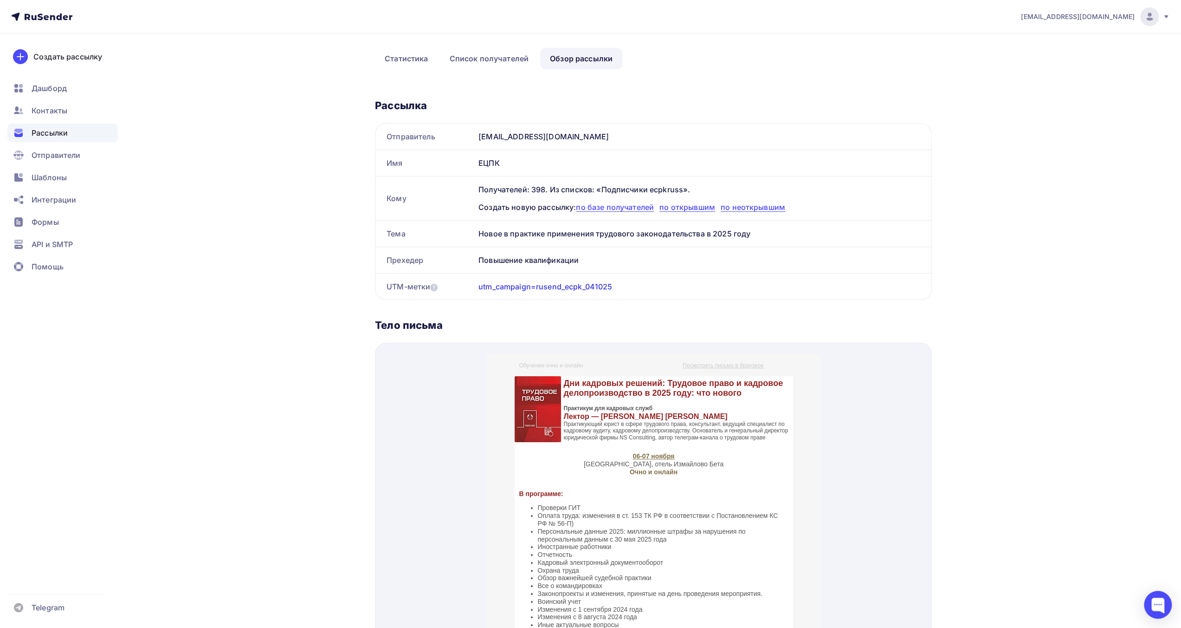
scroll to position [93, 0]
drag, startPoint x: 549, startPoint y: 138, endPoint x: 501, endPoint y: 137, distance: 47.8
click at [501, 137] on div "[EMAIL_ADDRESS][DOMAIN_NAME]" at bounding box center [703, 139] width 457 height 26
copy div "[DOMAIN_NAME]"
